Goal: Check status

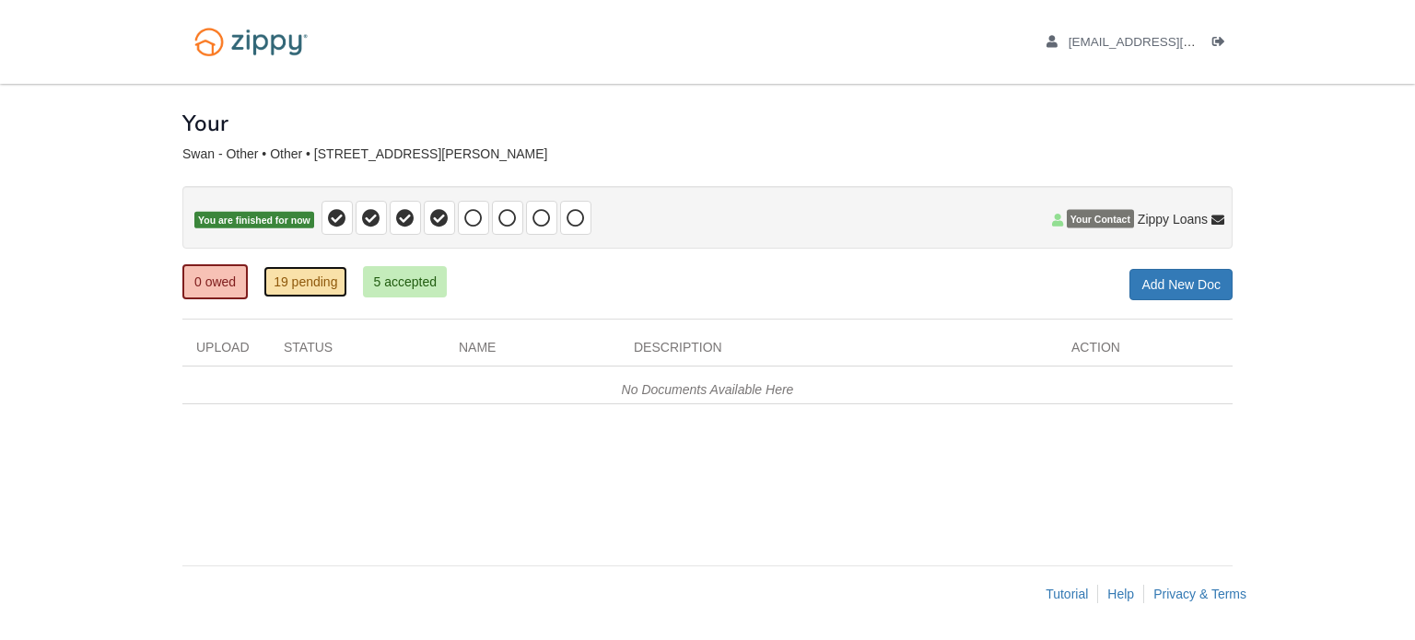
click at [310, 276] on link "19 pending" at bounding box center [305, 281] width 84 height 31
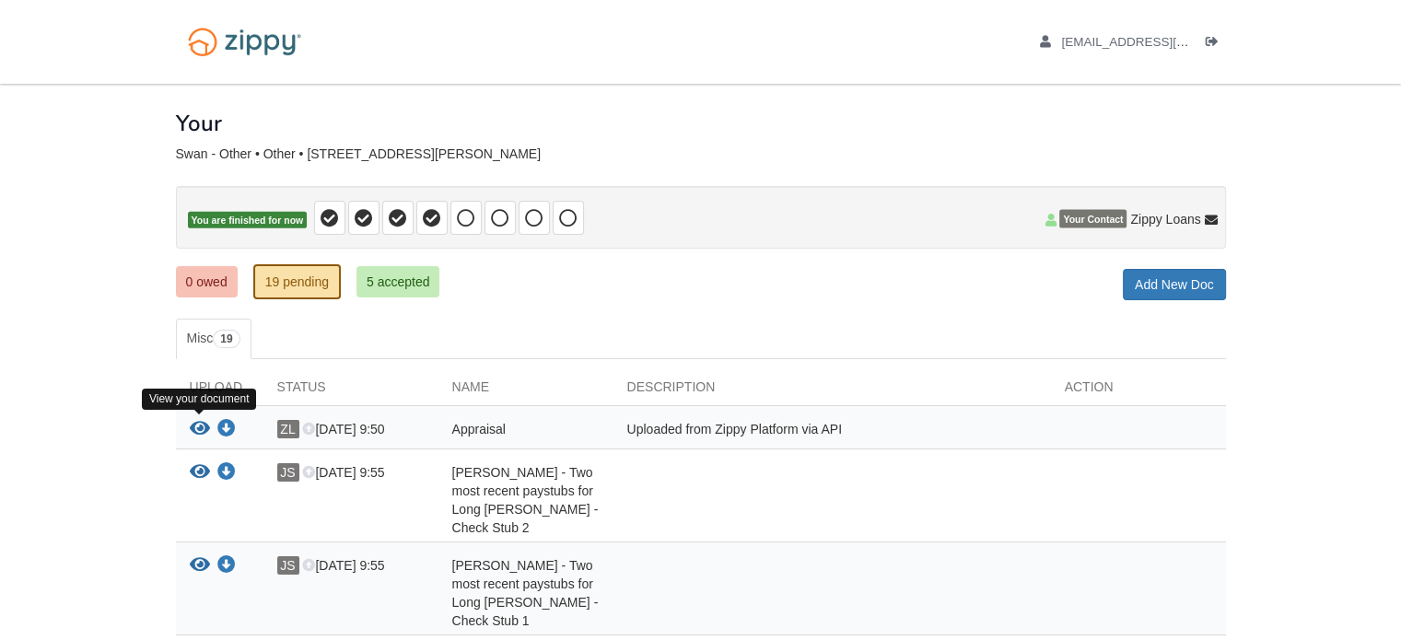
click at [197, 427] on icon "View Appraisal" at bounding box center [200, 429] width 20 height 18
